Goal: Information Seeking & Learning: Learn about a topic

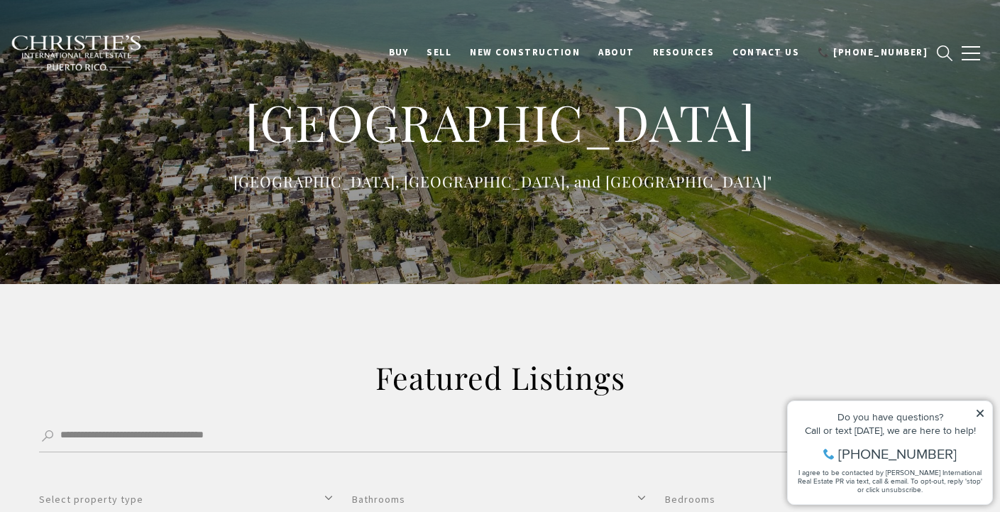
click at [979, 412] on icon at bounding box center [980, 413] width 7 height 7
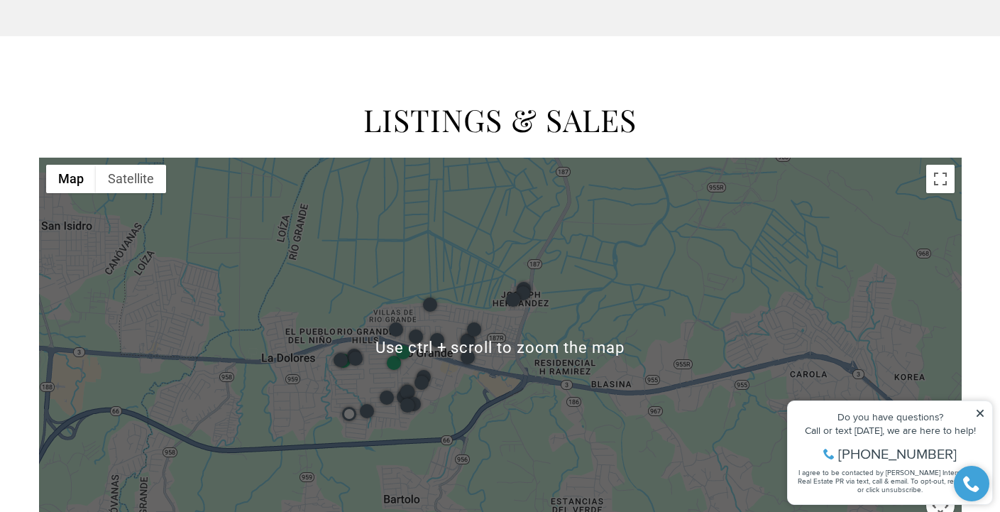
scroll to position [994, 0]
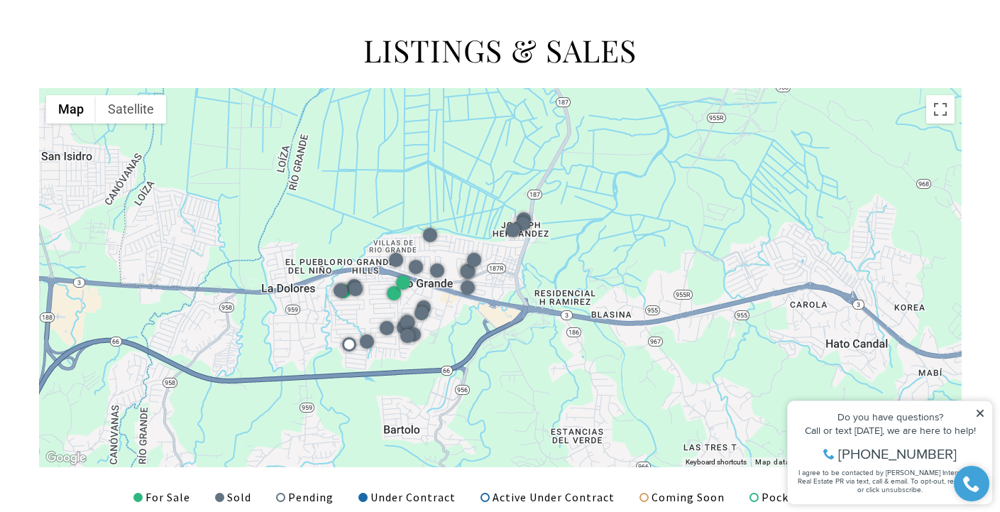
click at [977, 413] on icon at bounding box center [980, 413] width 10 height 10
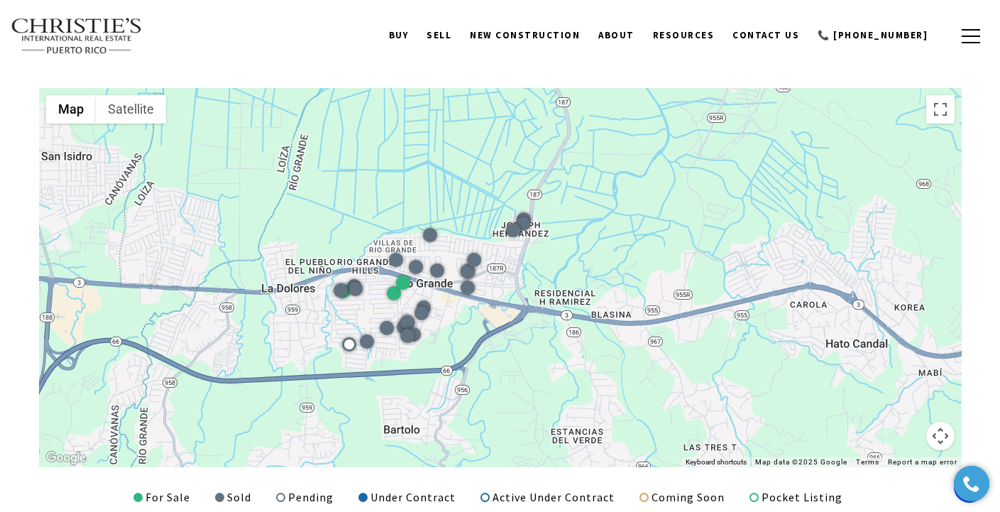
click at [940, 432] on button "Map camera controls" at bounding box center [940, 436] width 28 height 28
click at [900, 434] on button "Zoom out" at bounding box center [905, 436] width 28 height 28
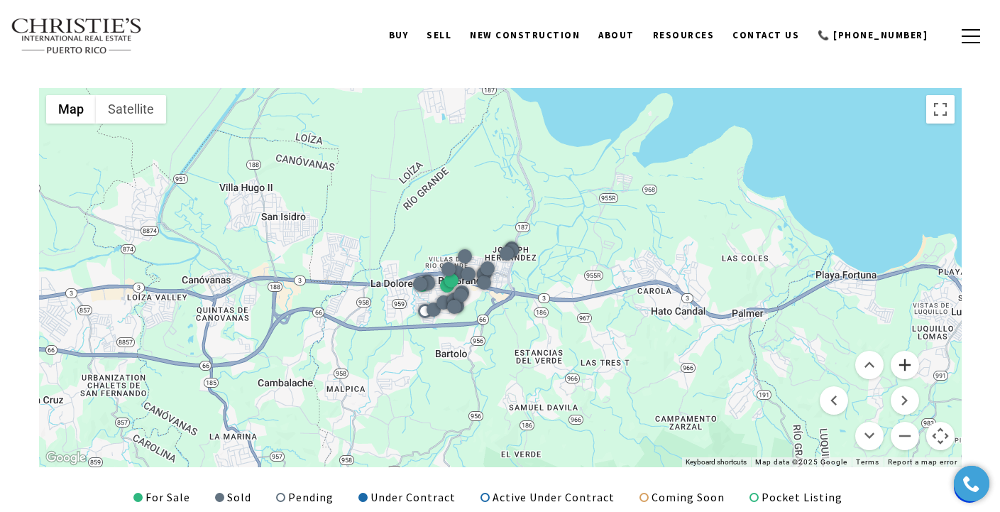
click at [906, 368] on button "Zoom in" at bounding box center [905, 365] width 28 height 28
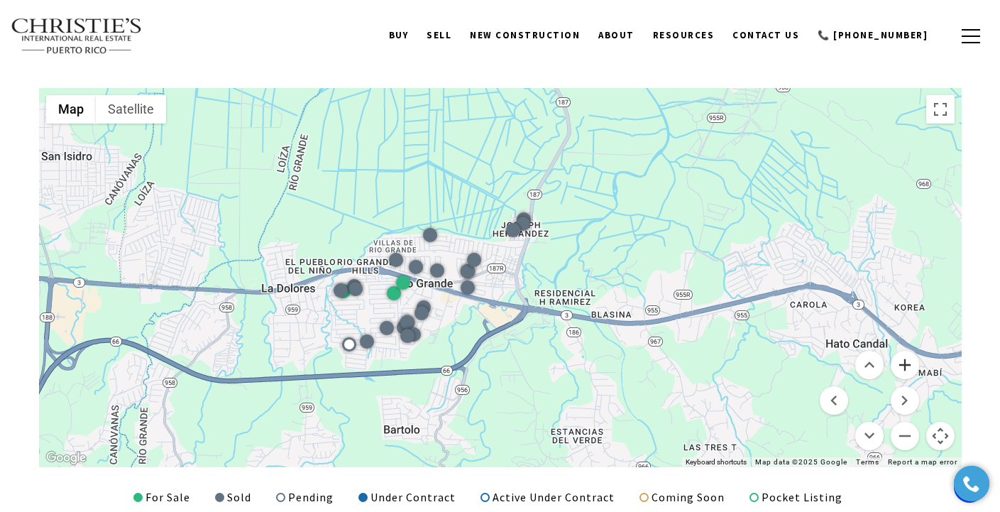
click at [906, 368] on button "Zoom in" at bounding box center [905, 365] width 28 height 28
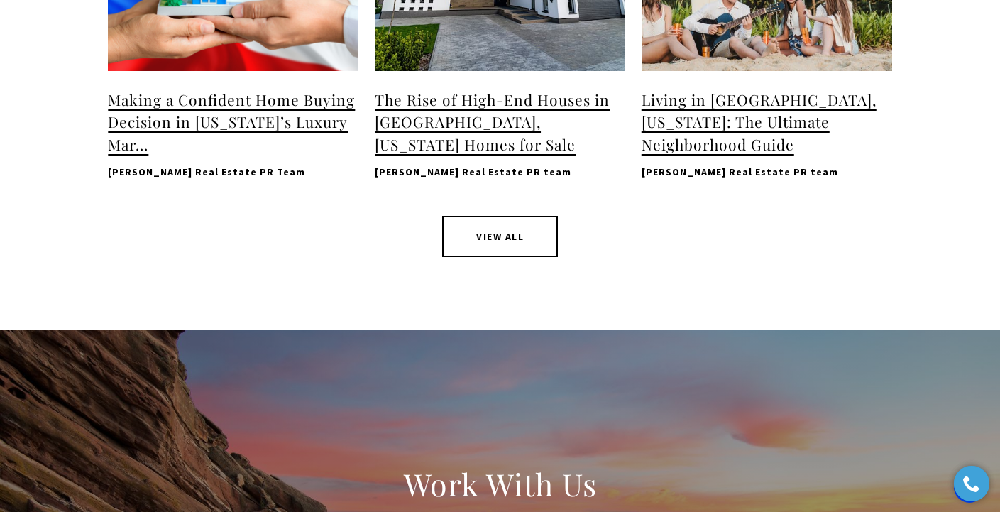
scroll to position [2342, 0]
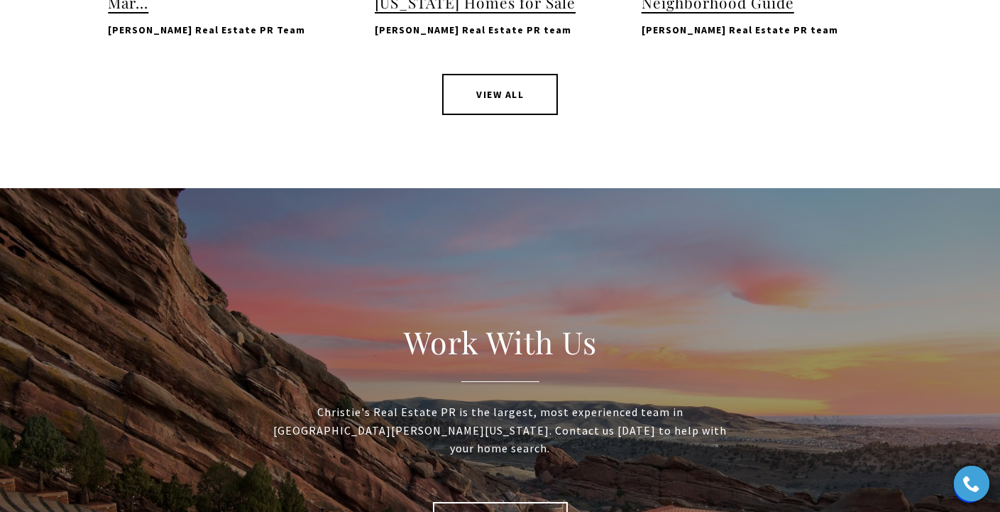
click at [506, 115] on link "VIEW ALL" at bounding box center [500, 94] width 116 height 41
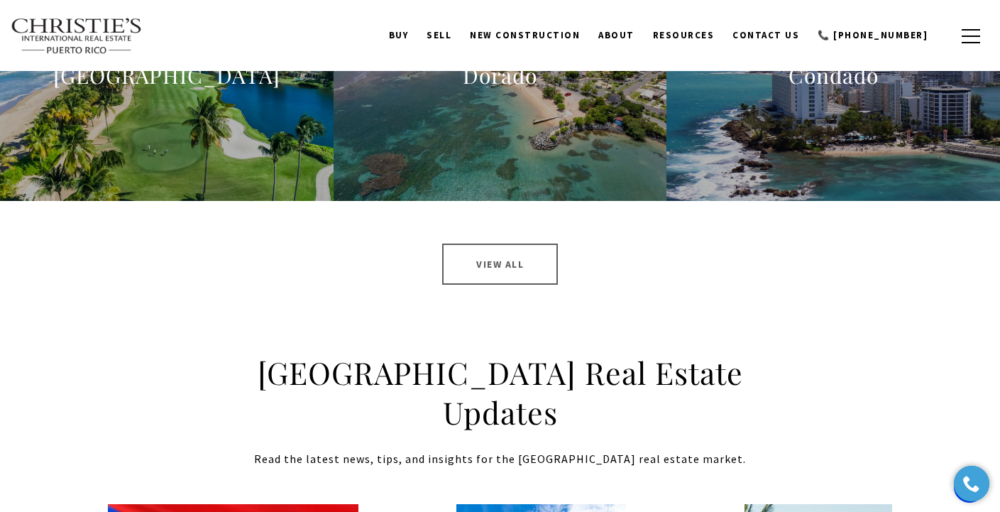
scroll to position [1417, 0]
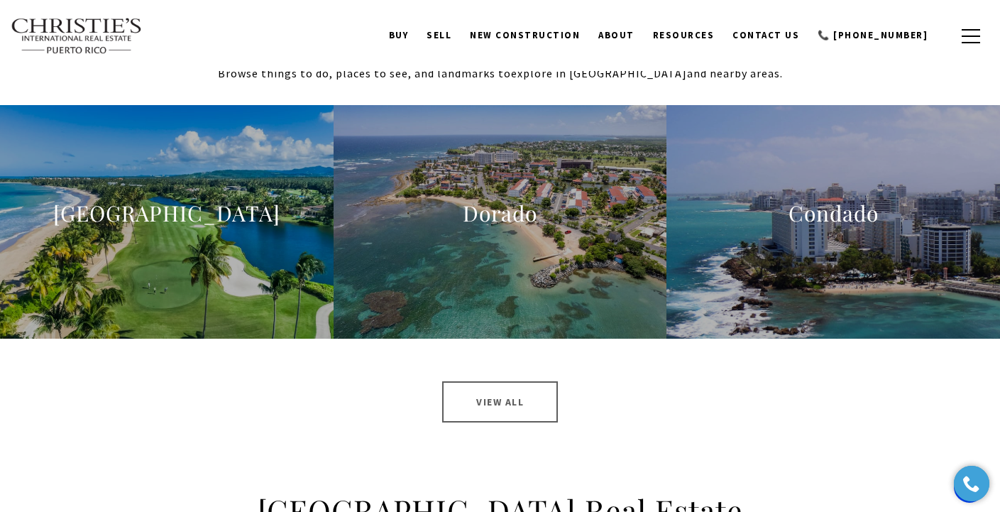
click at [483, 389] on link "View All" at bounding box center [500, 401] width 116 height 41
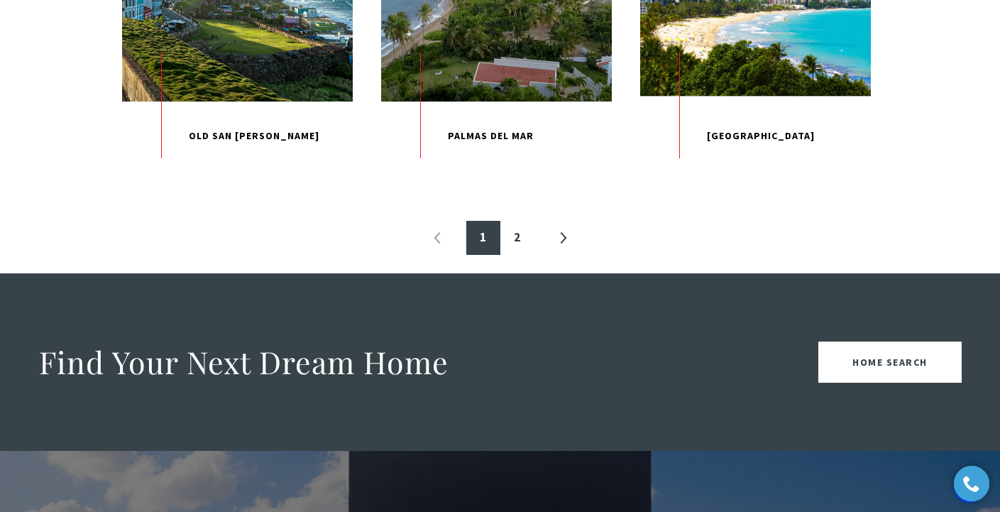
scroll to position [1703, 0]
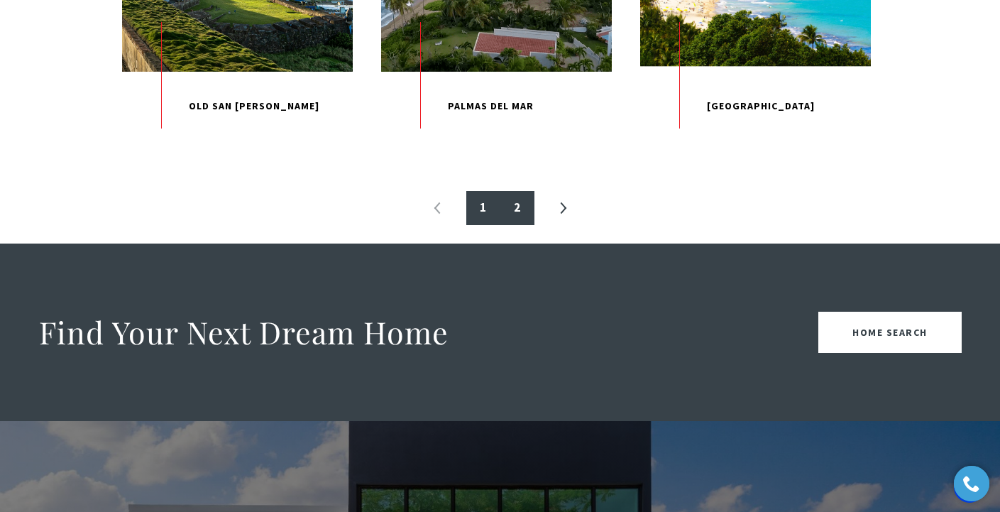
click at [511, 225] on link "2" at bounding box center [517, 208] width 34 height 34
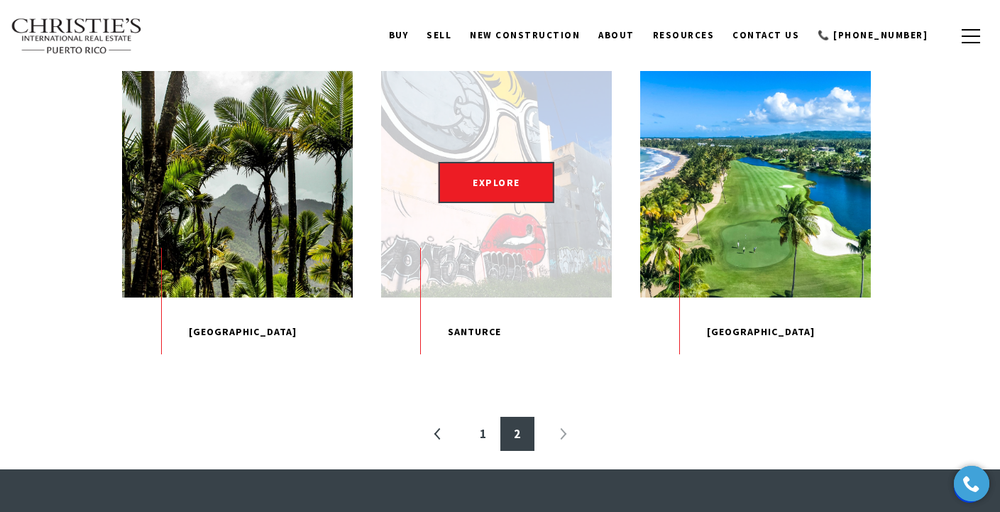
scroll to position [426, 0]
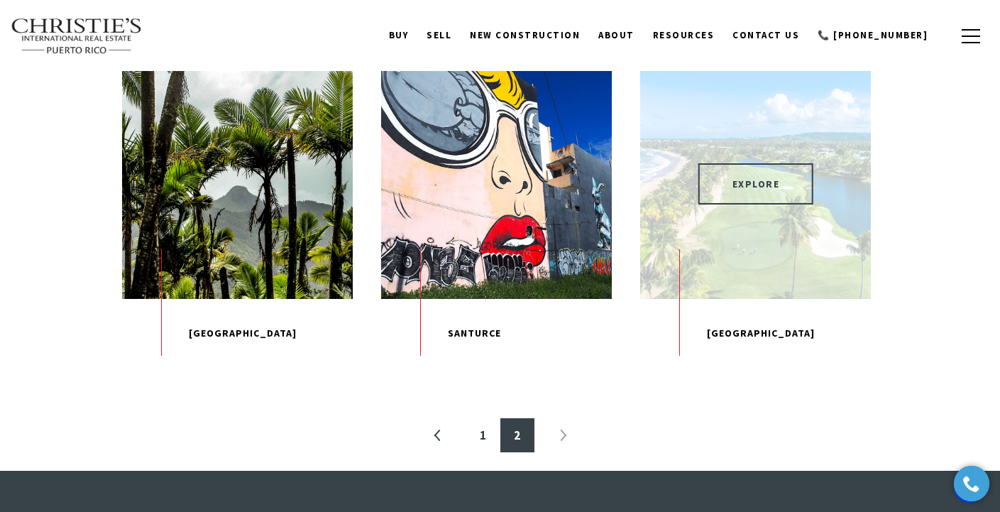
click at [749, 183] on span "EXPLORE" at bounding box center [756, 183] width 116 height 41
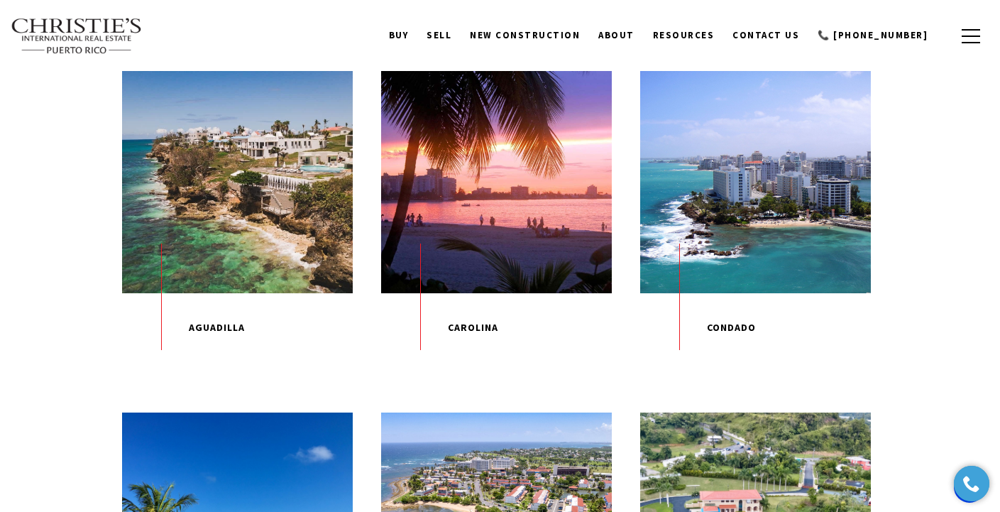
scroll to position [426, 0]
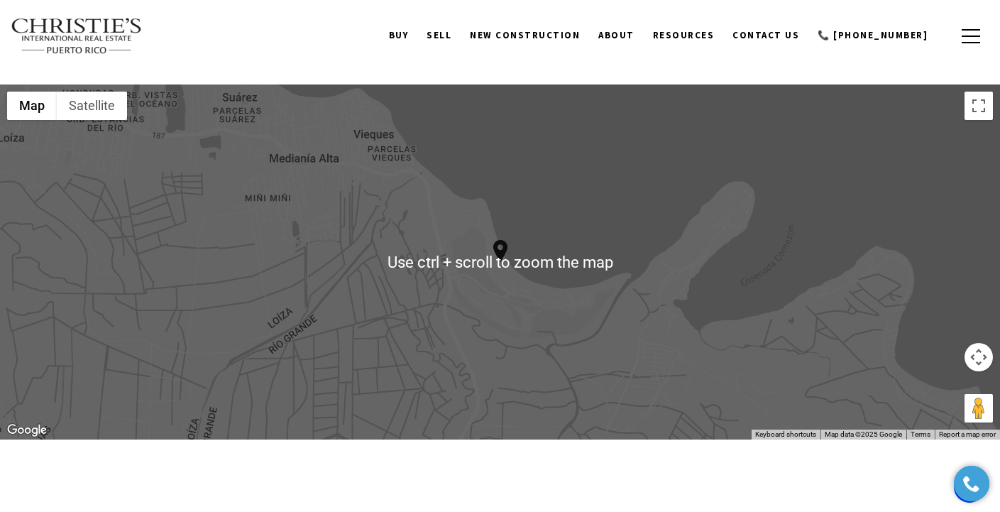
scroll to position [1561, 0]
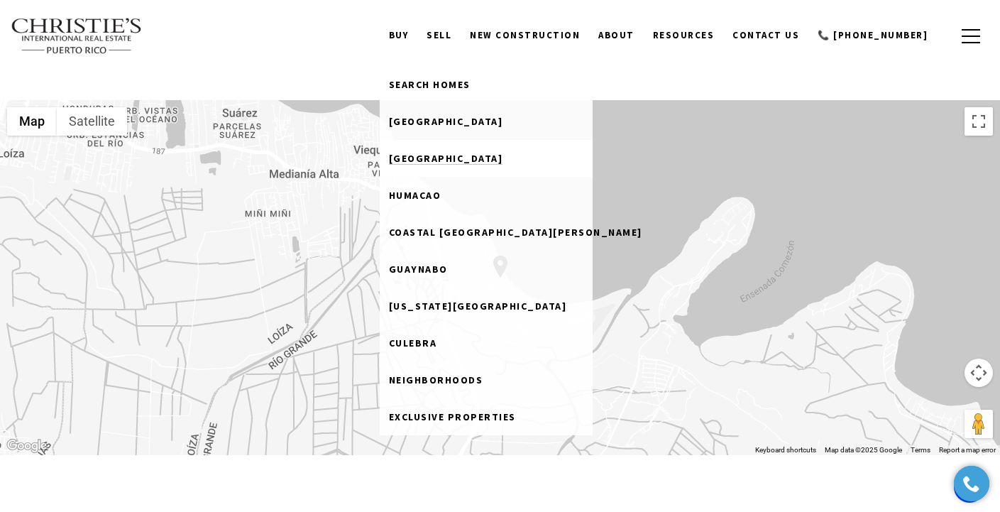
click at [446, 158] on span "[GEOGRAPHIC_DATA]" at bounding box center [446, 158] width 114 height 13
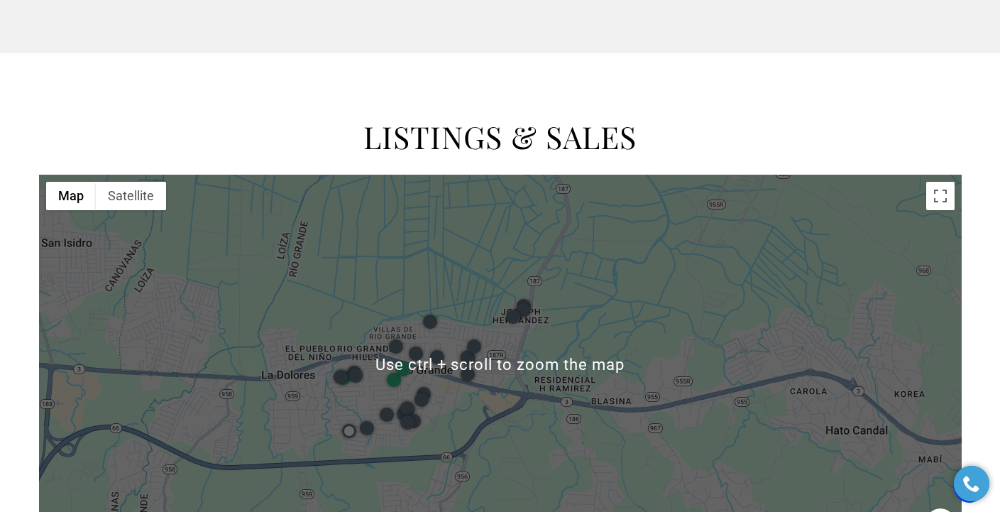
scroll to position [923, 0]
